Goal: Information Seeking & Learning: Learn about a topic

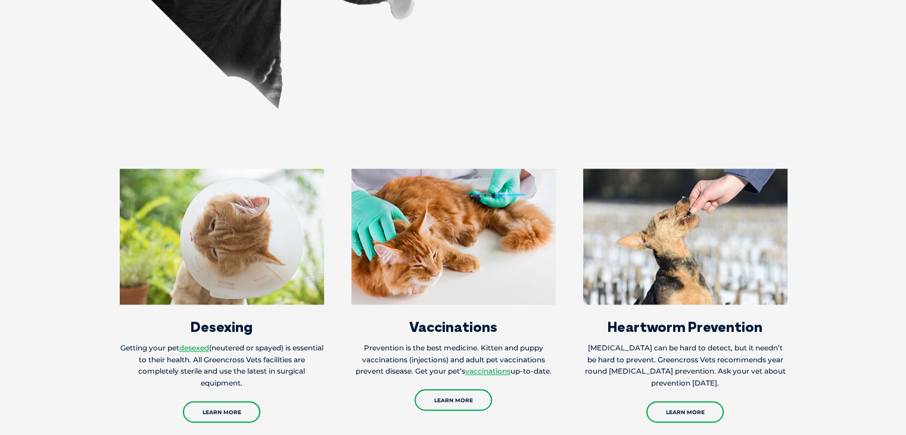
scroll to position [1429, 0]
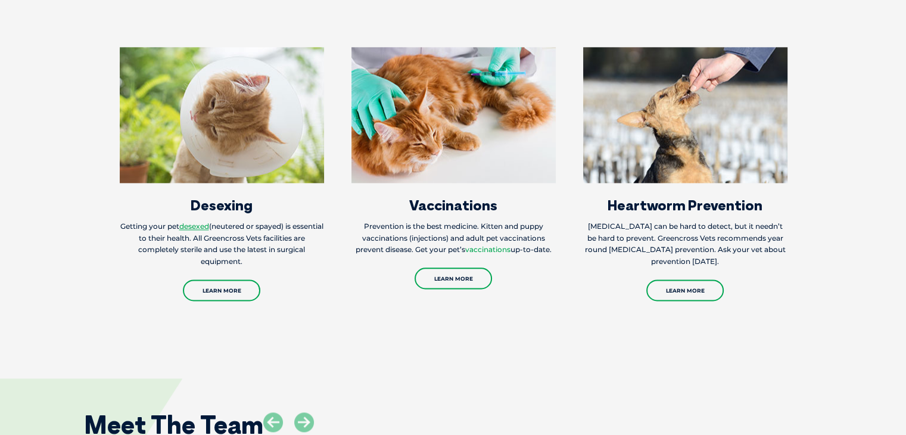
click at [488, 245] on link "vaccinations" at bounding box center [487, 249] width 45 height 9
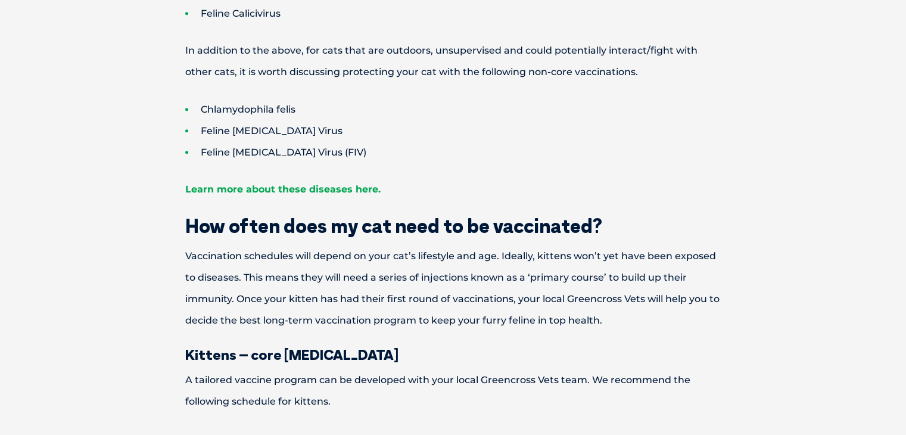
click at [325, 188] on link "Learn more about these diseases here." at bounding box center [282, 188] width 195 height 11
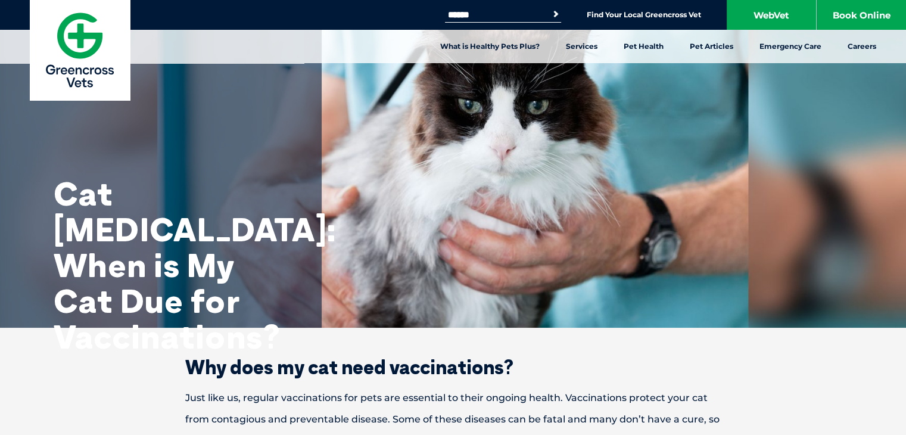
click at [102, 192] on h1 "Cat Vaccination Schedule: When is My Cat Due for Vaccinations?" at bounding box center [173, 265] width 238 height 179
click at [52, 36] on img at bounding box center [80, 50] width 100 height 100
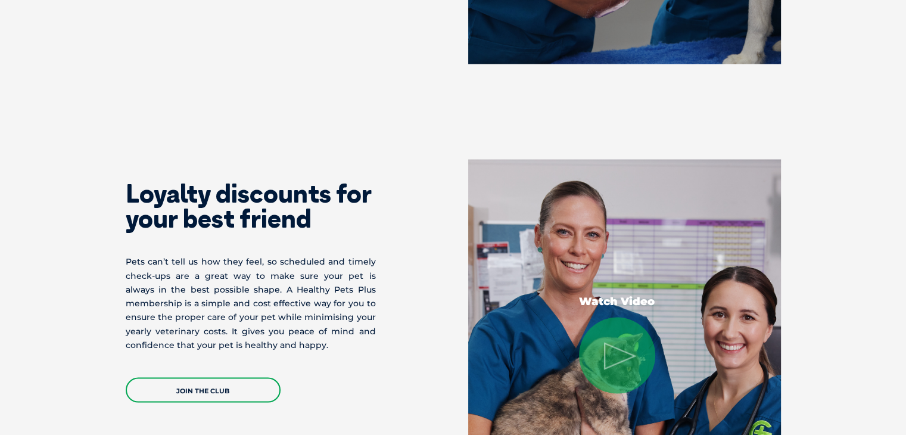
scroll to position [2144, 0]
